Goal: Find specific page/section: Find specific page/section

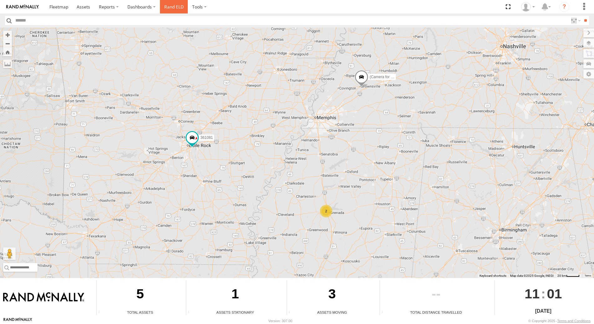
click at [171, 7] on link "Rand ELD" at bounding box center [174, 6] width 28 height 13
